Goal: Check status

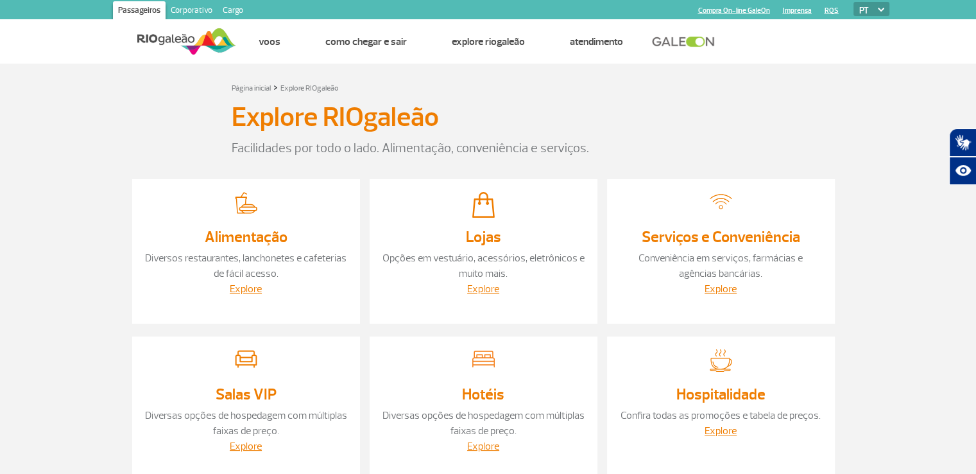
click at [191, 42] on img at bounding box center [186, 41] width 99 height 31
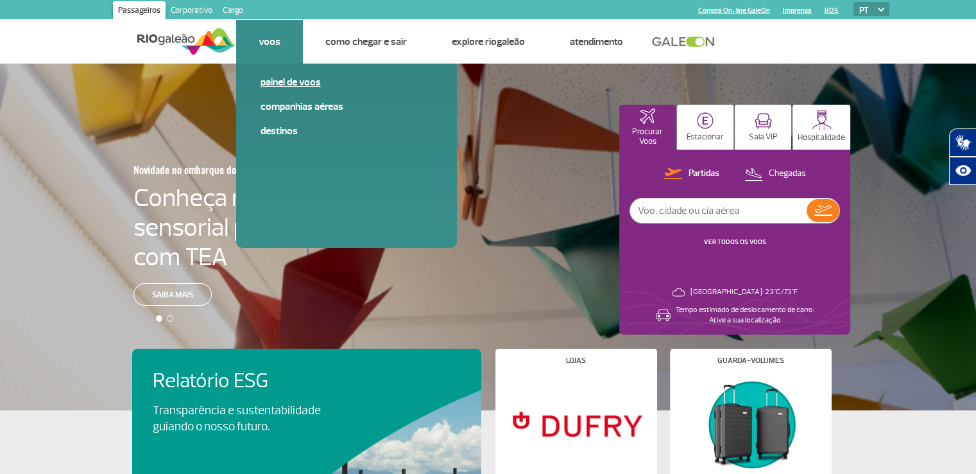
click at [291, 89] on span "Painel de voos" at bounding box center [347, 87] width 172 height 24
click at [293, 85] on link "Painel de voos" at bounding box center [347, 82] width 172 height 14
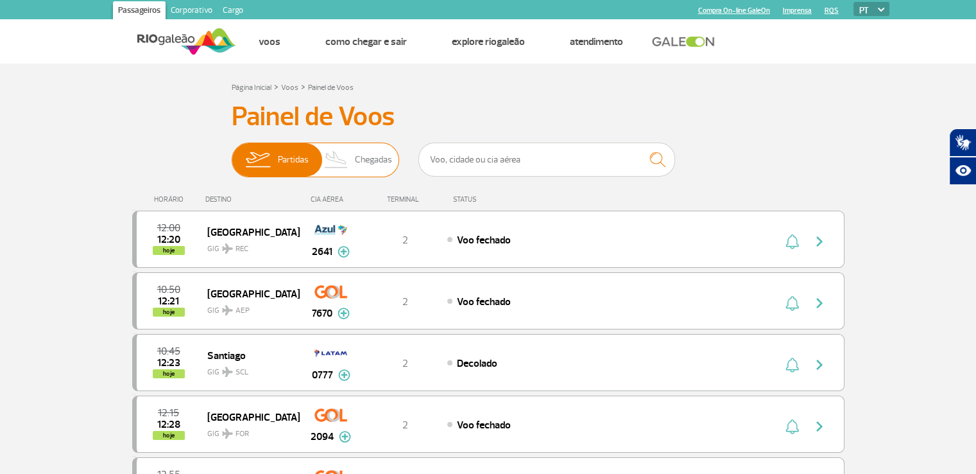
click at [357, 163] on span "Chegadas" at bounding box center [373, 159] width 37 height 33
click at [232, 153] on input "Partidas Chegadas" at bounding box center [232, 153] width 0 height 0
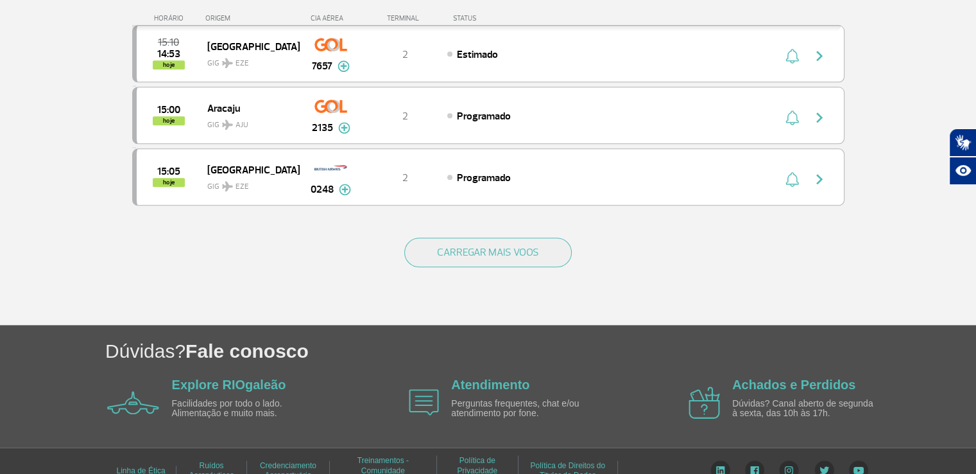
scroll to position [1255, 0]
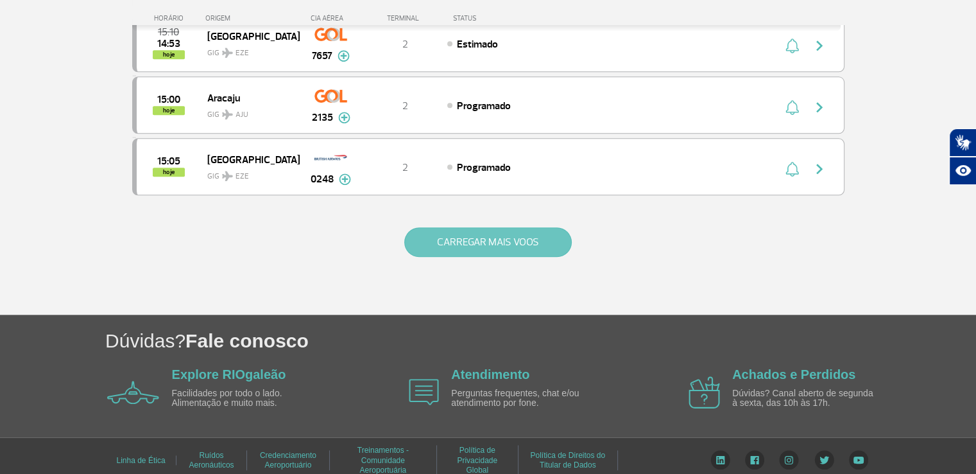
click at [450, 227] on button "CARREGAR MAIS VOOS" at bounding box center [487, 242] width 167 height 30
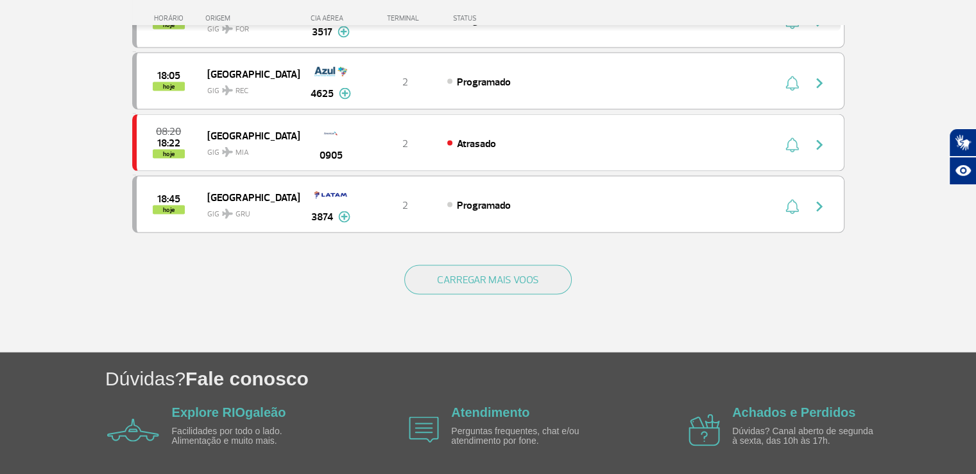
scroll to position [2474, 0]
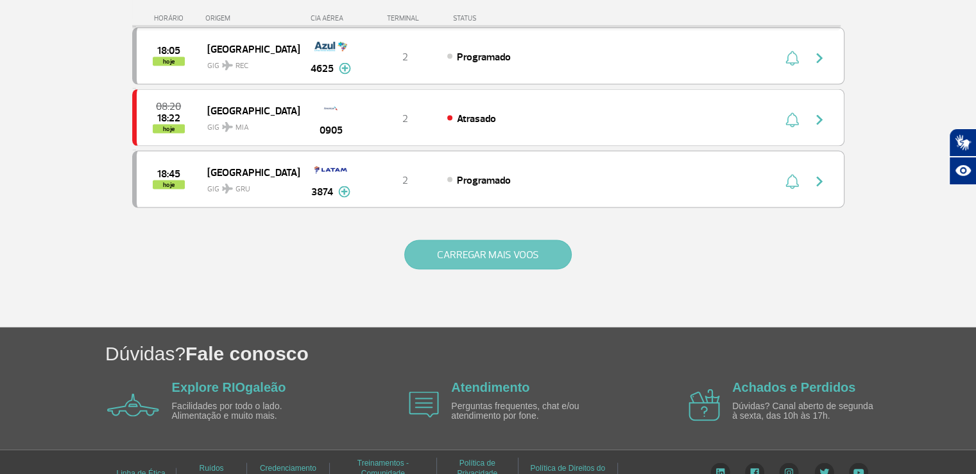
click at [521, 240] on button "CARREGAR MAIS VOOS" at bounding box center [487, 255] width 167 height 30
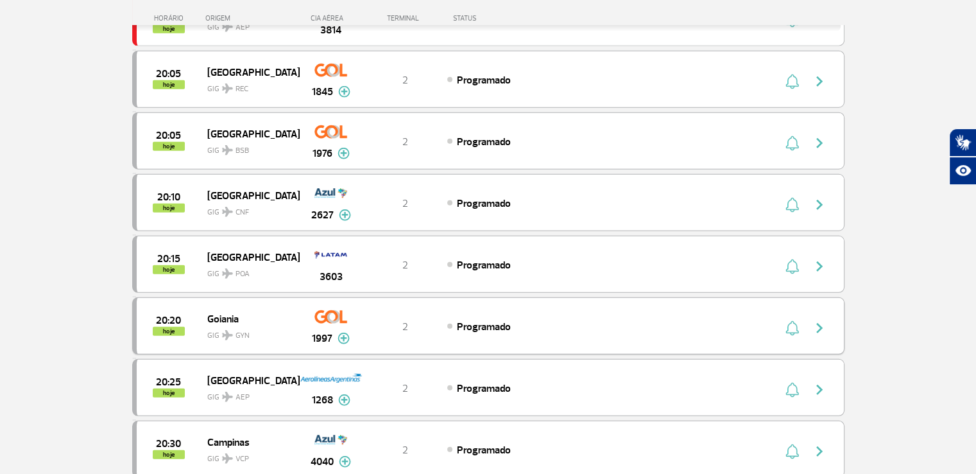
scroll to position [3629, 0]
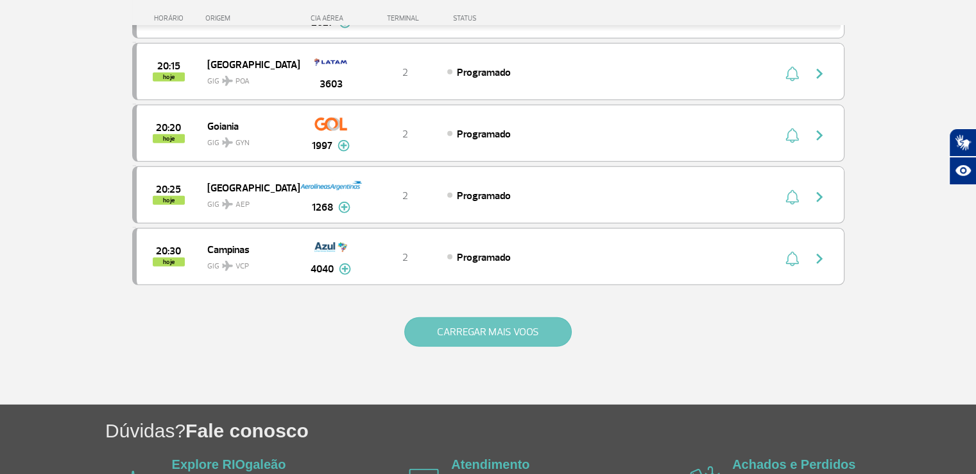
click at [488, 317] on button "CARREGAR MAIS VOOS" at bounding box center [487, 332] width 167 height 30
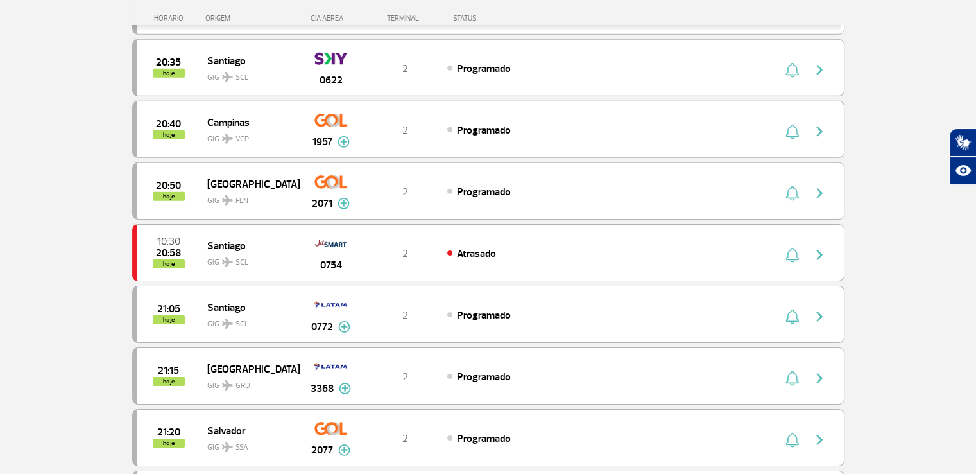
scroll to position [4078, 0]
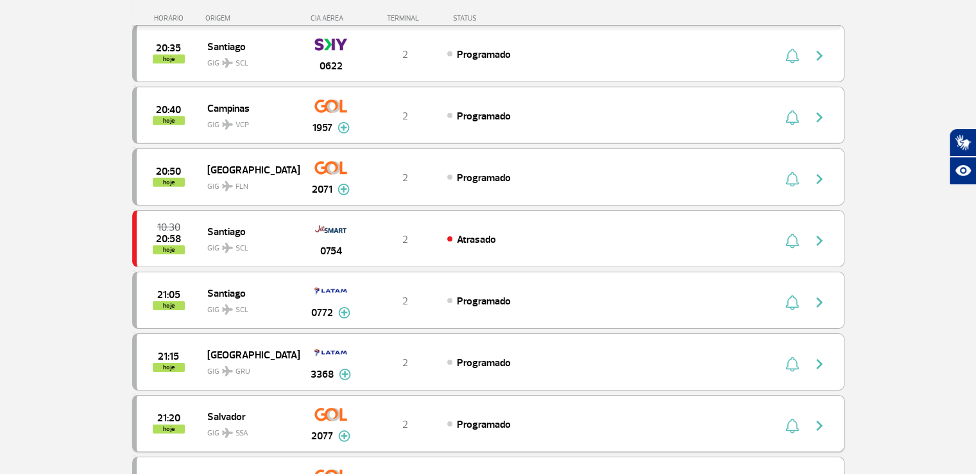
click at [391, 417] on div "2" at bounding box center [405, 424] width 85 height 14
